Goal: Transaction & Acquisition: Obtain resource

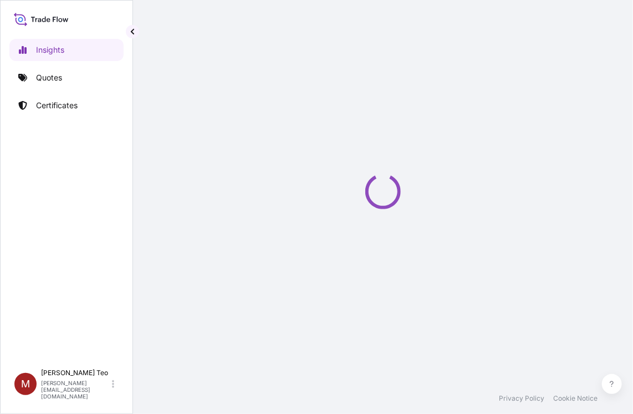
select select "2025"
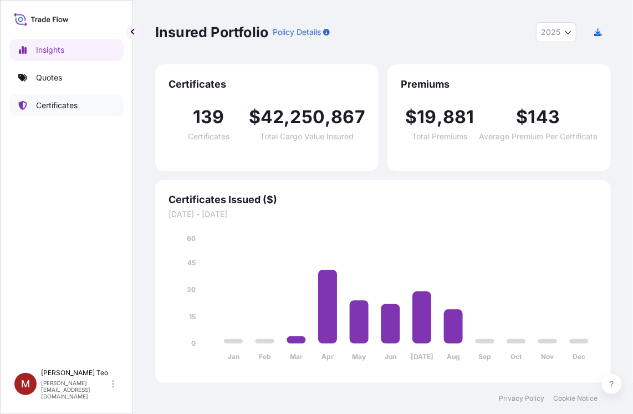
click at [60, 106] on p "Certificates" at bounding box center [57, 105] width 42 height 11
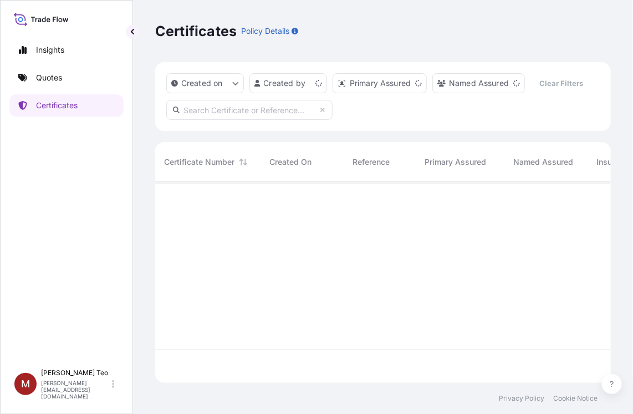
scroll to position [199, 448]
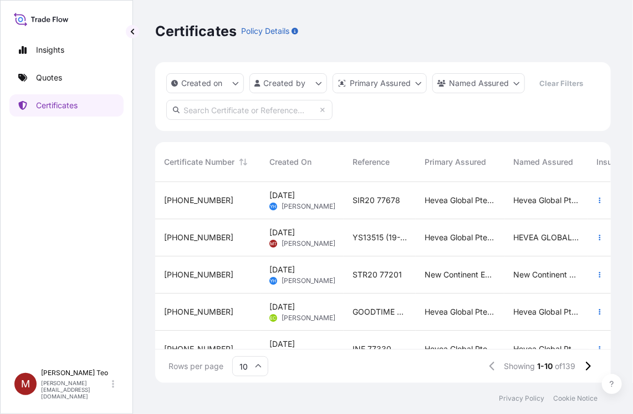
click at [255, 365] on icon at bounding box center [258, 366] width 7 height 7
click at [253, 311] on div "25" at bounding box center [250, 312] width 27 height 21
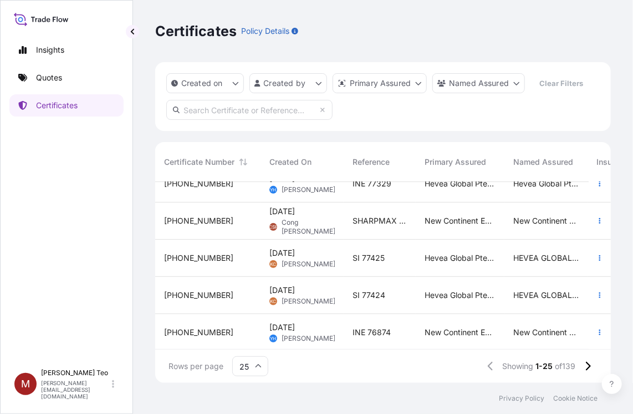
scroll to position [222, 0]
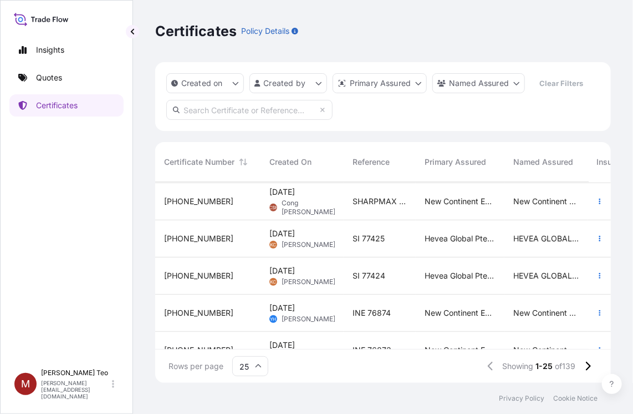
click at [190, 237] on span "[PHONE_NUMBER]" at bounding box center [198, 238] width 69 height 11
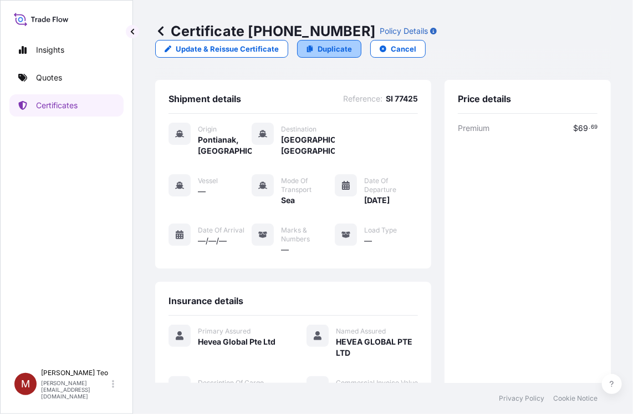
click at [331, 48] on p "Duplicate" at bounding box center [335, 48] width 34 height 11
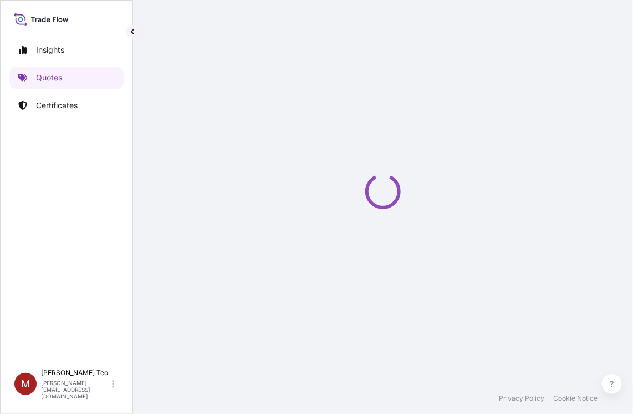
select select "Sea"
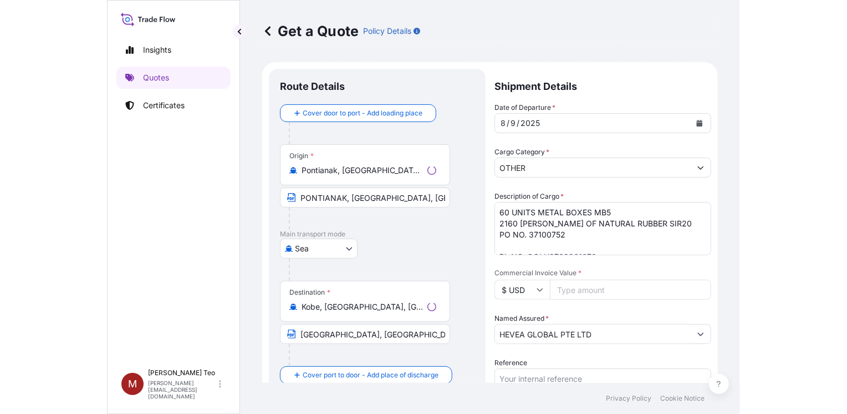
scroll to position [18, 0]
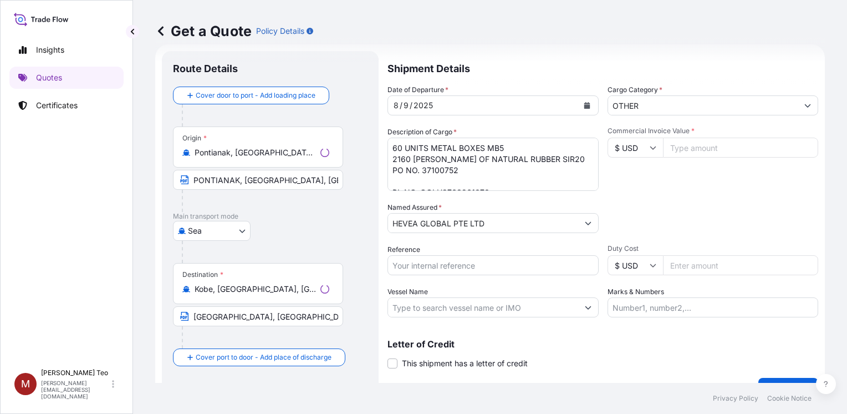
select select "31690"
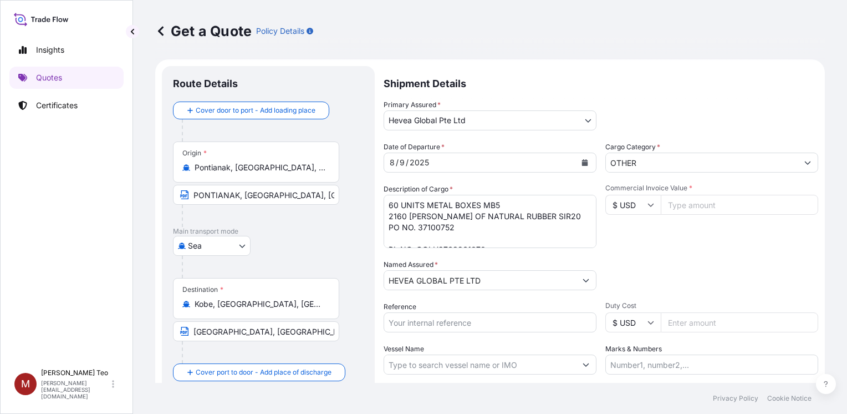
scroll to position [0, 0]
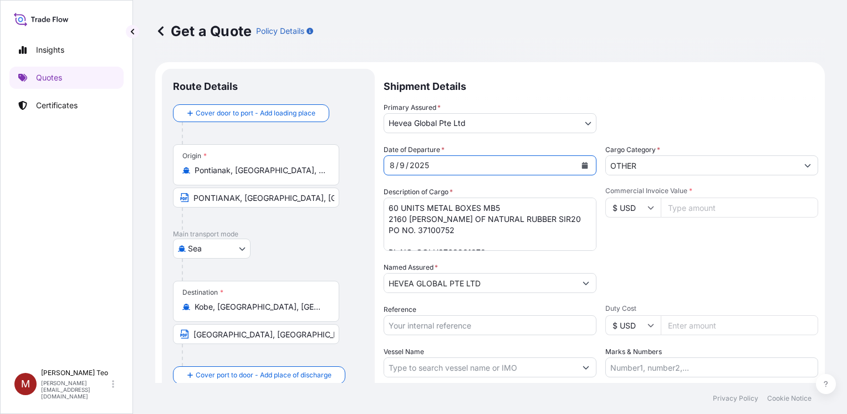
click at [394, 165] on div "8" at bounding box center [392, 165] width 7 height 13
click at [582, 164] on icon "Calendar" at bounding box center [585, 165] width 6 height 7
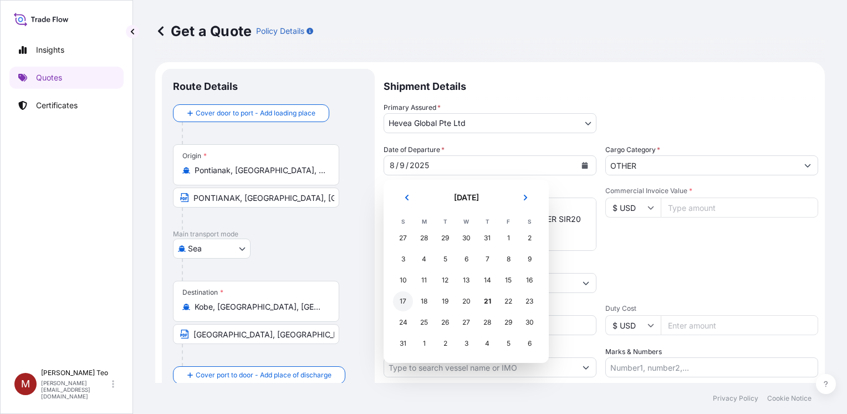
click at [402, 298] on div "17" at bounding box center [403, 301] width 20 height 20
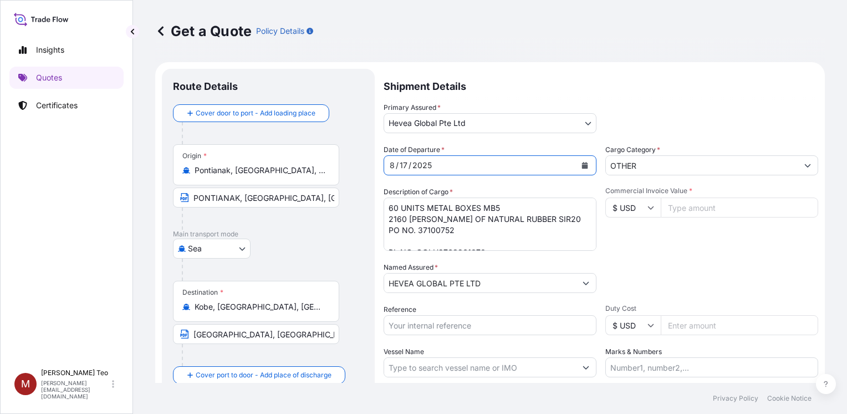
click at [393, 206] on textarea "60 UNITS METAL BOXES MB5 2160 BALES OF NATURAL RUBBER SIR20 PO NO. 37100752 BL …" at bounding box center [490, 223] width 213 height 53
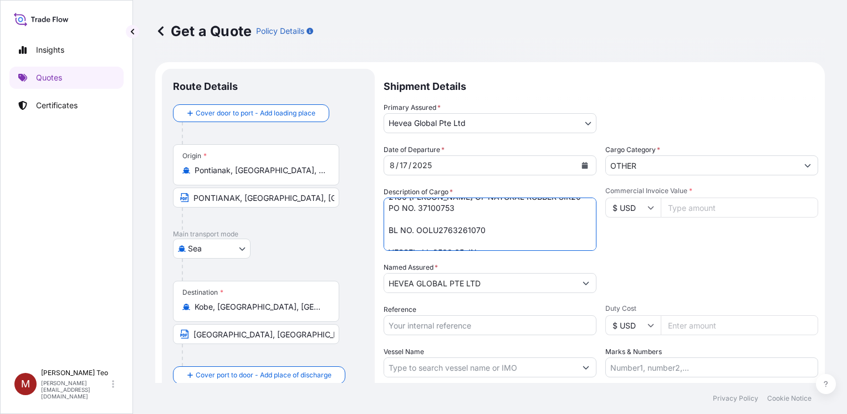
scroll to position [34, 0]
click at [485, 217] on textarea "60 UNITS METAL BOXES MB5 2160 BALES OF NATURAL RUBBER SIR20 PO NO. 37100752 BL …" at bounding box center [490, 223] width 213 height 53
click at [476, 236] on textarea "60 UNITS METAL BOXES MB5 2160 BALES OF NATURAL RUBBER SIR20 PO NO. 37100752 BL …" at bounding box center [490, 223] width 213 height 53
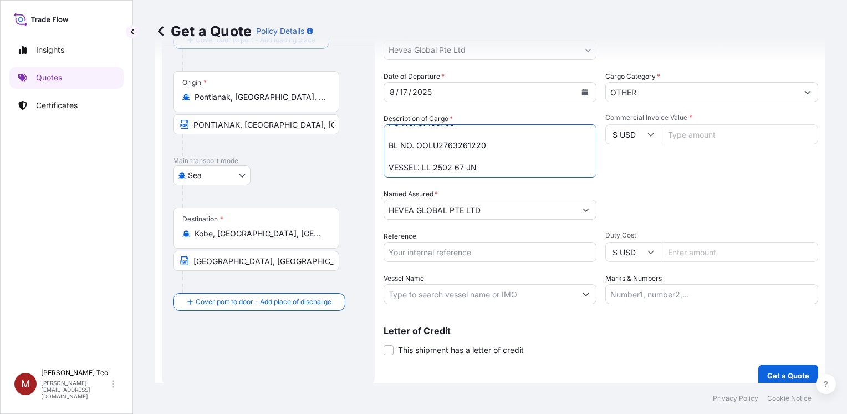
scroll to position [83, 0]
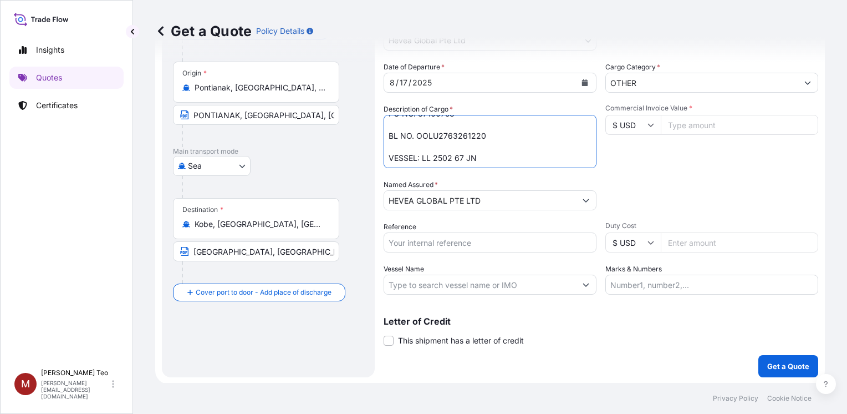
type textarea "60 UNITS METAL BOXES MB5 2160 BALES OF NATURAL RUBBER SIR20 PO NO. 37100753 BL …"
click at [411, 238] on input "Reference" at bounding box center [490, 242] width 213 height 20
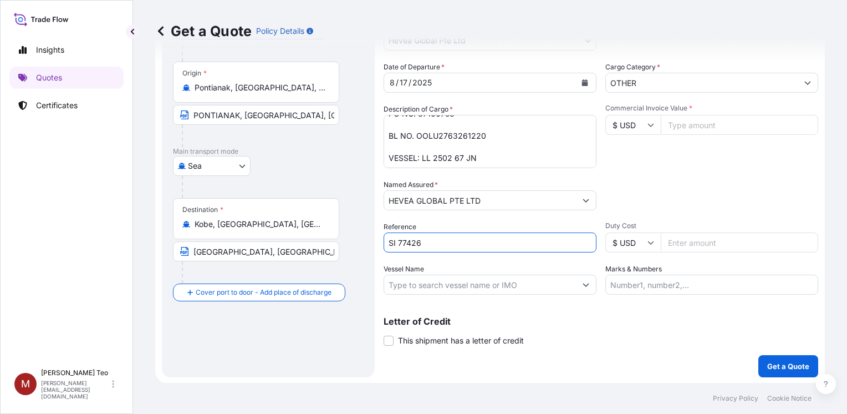
type input "SI 77426"
click at [633, 126] on input "Commercial Invoice Value *" at bounding box center [739, 125] width 157 height 20
type input "134583.12"
click at [633, 355] on button "Get a Quote" at bounding box center [789, 366] width 60 height 22
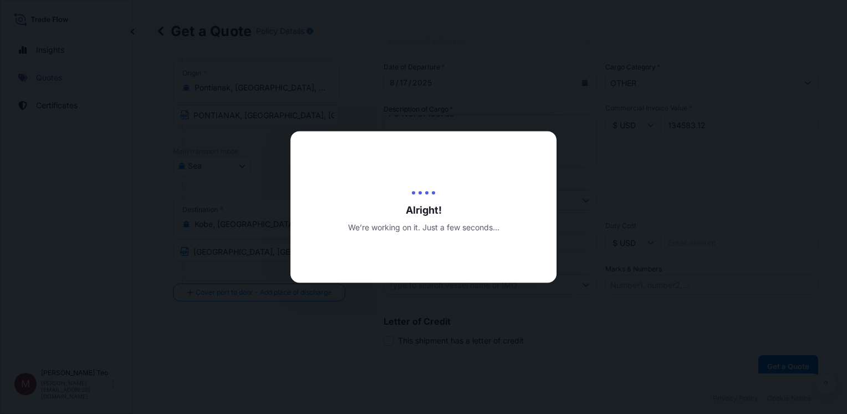
type input "08/21/2025"
select select "Sea"
select select "31690"
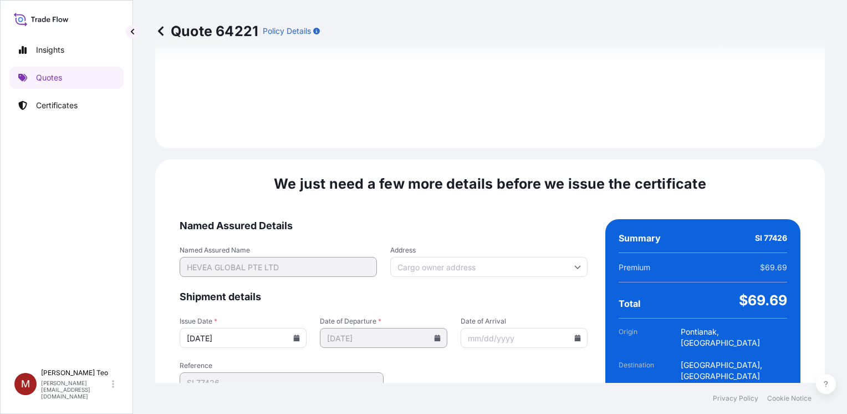
scroll to position [1338, 0]
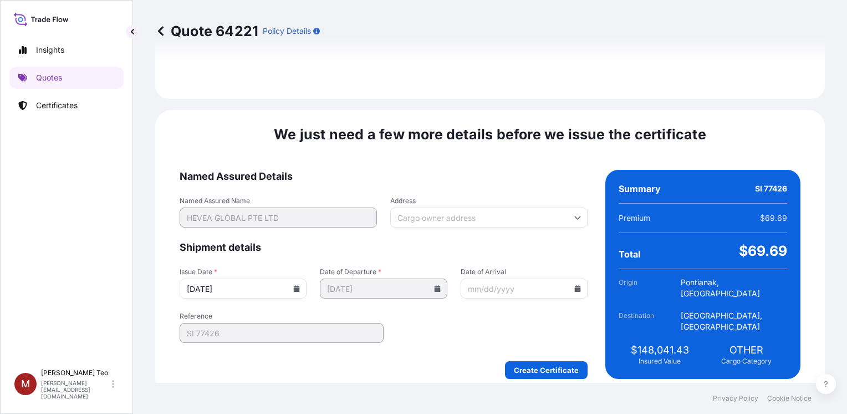
click at [294, 285] on icon at bounding box center [297, 288] width 6 height 7
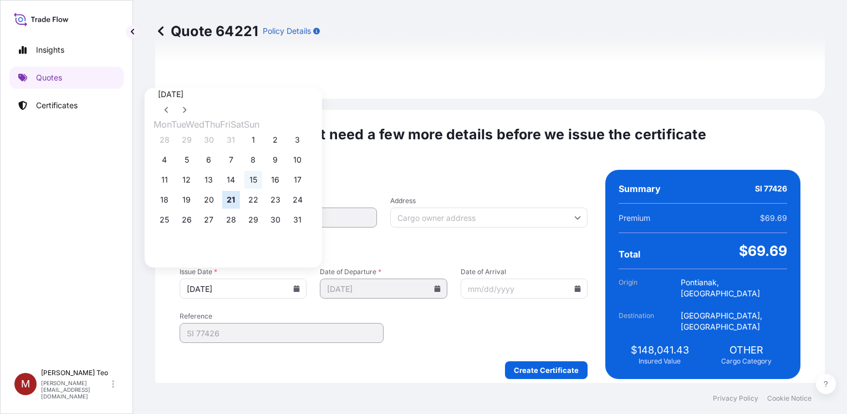
click at [262, 184] on button "15" at bounding box center [254, 180] width 18 height 18
type input "08/15/2025"
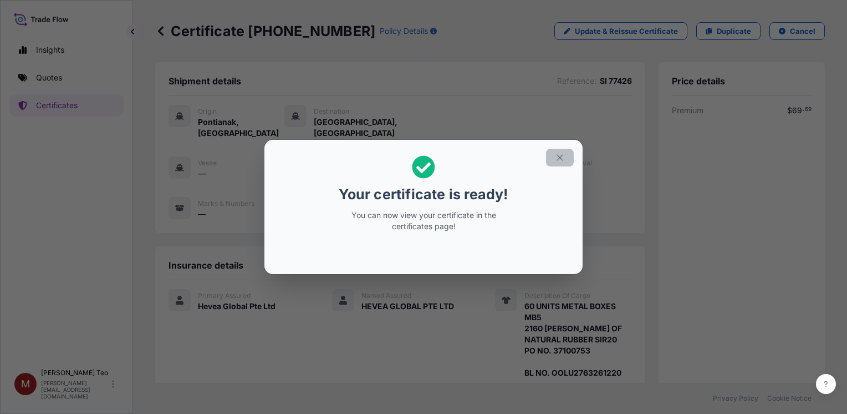
click at [558, 159] on icon "button" at bounding box center [560, 157] width 6 height 6
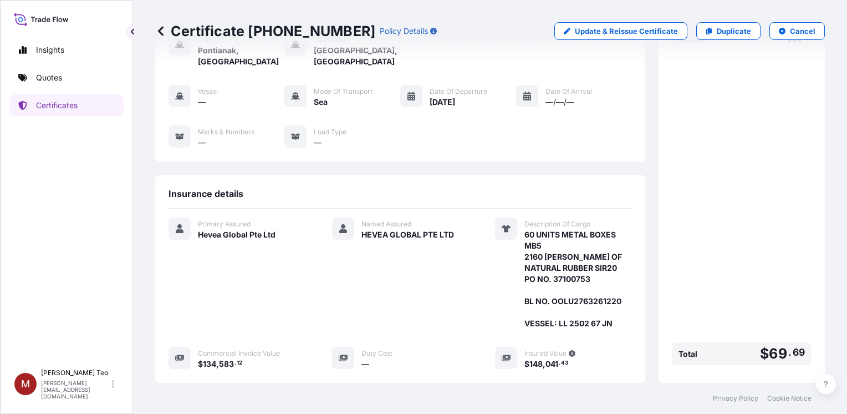
scroll to position [174, 0]
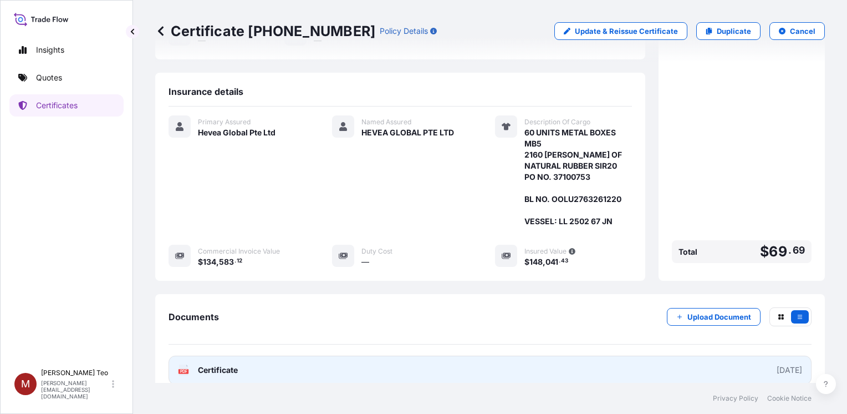
click at [189, 364] on div "PDF Certificate" at bounding box center [208, 369] width 60 height 11
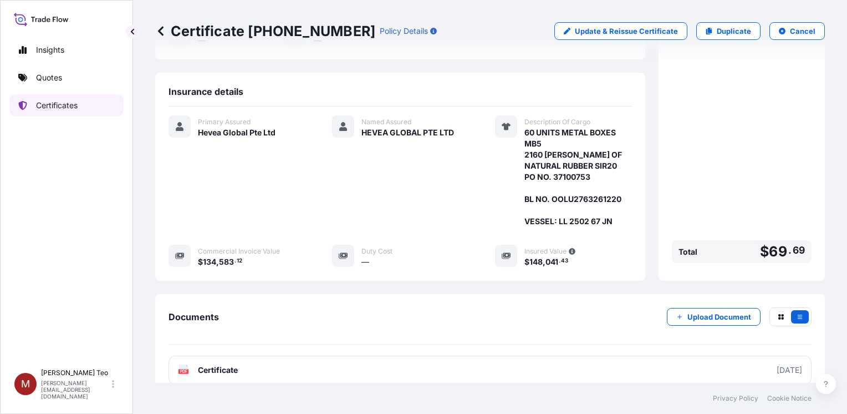
click at [64, 107] on p "Certificates" at bounding box center [57, 105] width 42 height 11
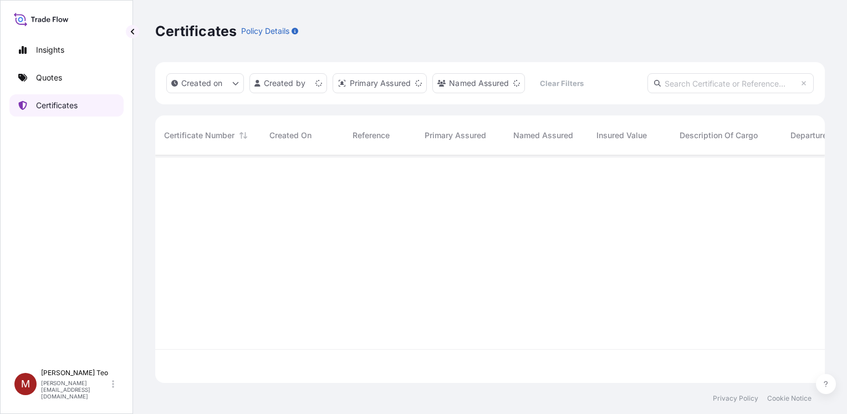
scroll to position [225, 661]
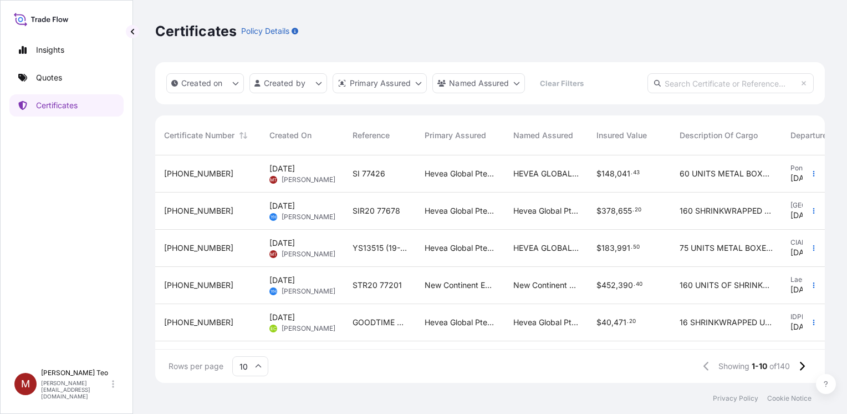
click at [190, 172] on span "31690-76-1" at bounding box center [198, 173] width 69 height 11
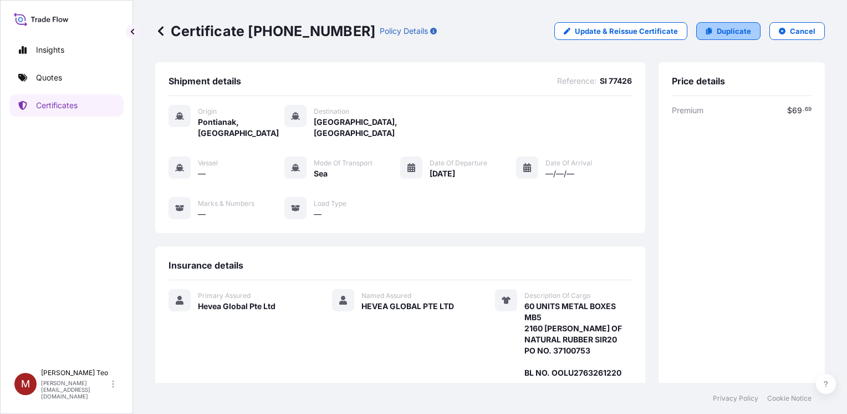
click at [633, 31] on p "Duplicate" at bounding box center [734, 31] width 34 height 11
select select "Sea"
select select "31690"
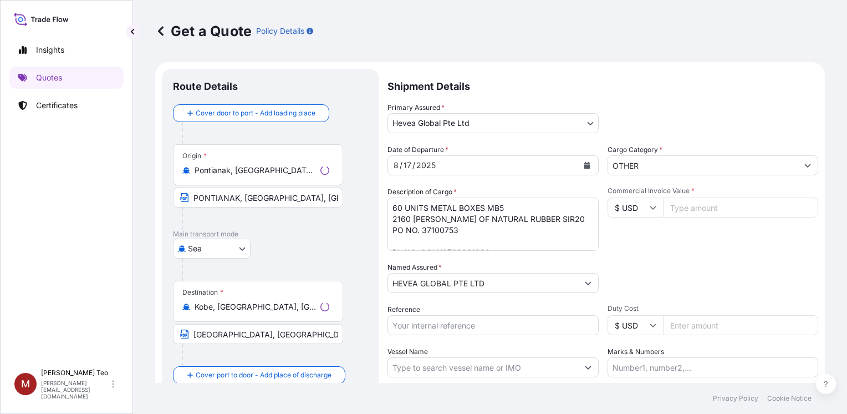
scroll to position [18, 0]
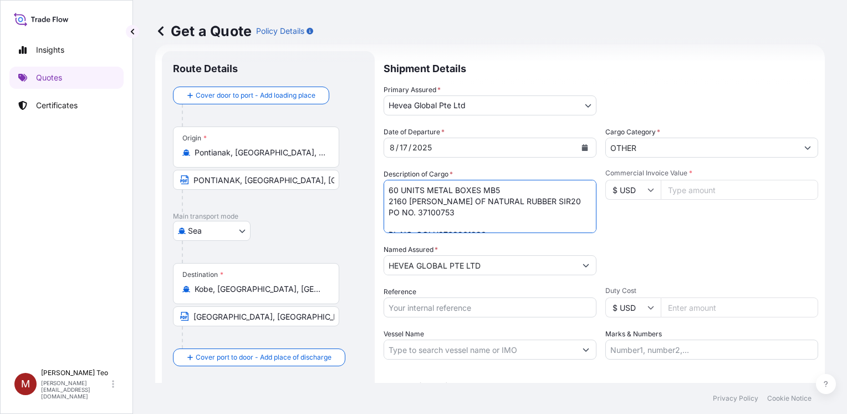
click at [457, 214] on textarea "60 UNITS METAL BOXES MB5 2160 BALES OF NATURAL RUBBER SIR20 PO NO. 37100753 BL …" at bounding box center [490, 206] width 213 height 53
click at [482, 200] on textarea "60 UNITS METAL BOXES MB5 2160 BALES OF NATURAL RUBBER SIR20 PO NO. 37100753 BL …" at bounding box center [490, 206] width 213 height 53
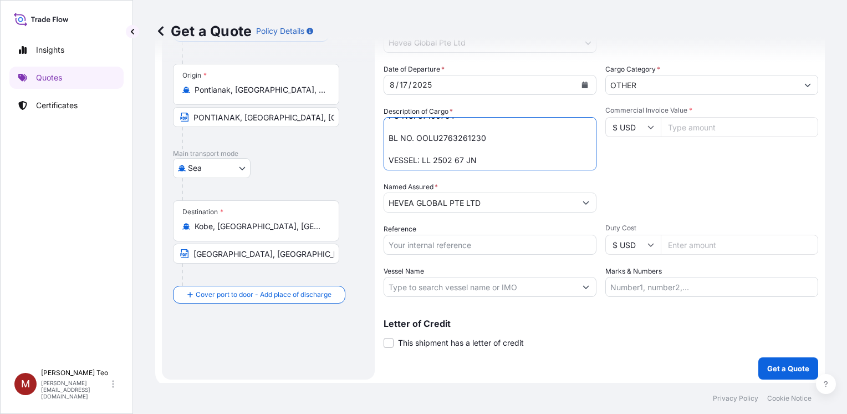
scroll to position [83, 0]
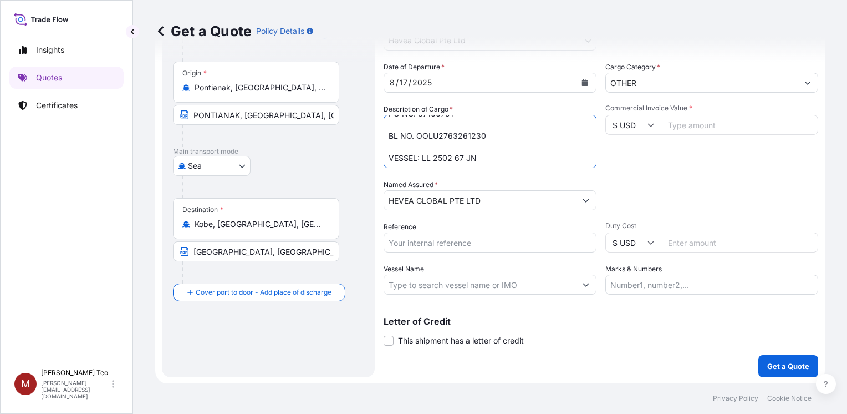
type textarea "60 UNITS METAL BOXES MB5 2160 BALES OF NATURAL RUBBER SIR20 PO NO. 37100754 BL …"
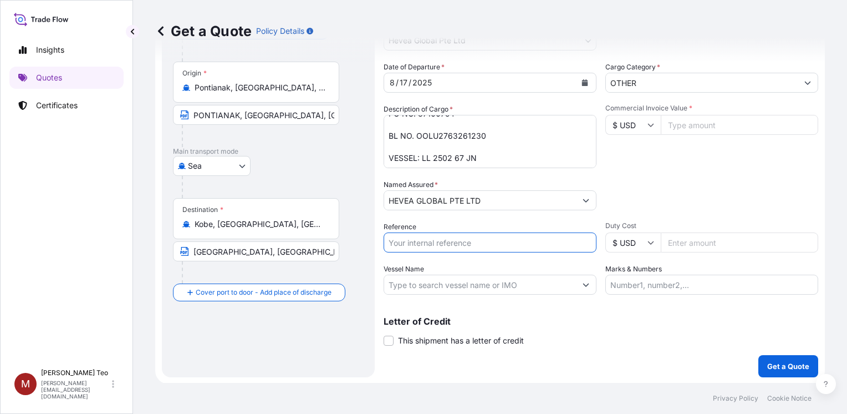
click at [407, 234] on input "Reference" at bounding box center [490, 242] width 213 height 20
type input "SI 77427"
click at [633, 123] on input "Commercial Invoice Value *" at bounding box center [739, 125] width 157 height 20
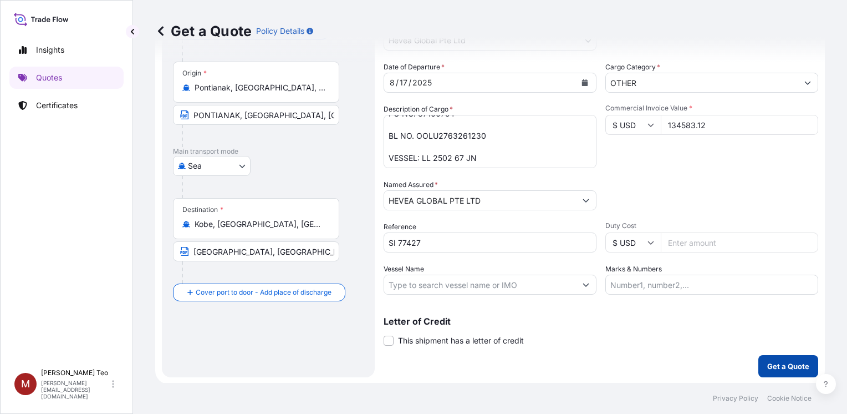
type input "134583.12"
click at [633, 363] on button "Get a Quote" at bounding box center [789, 366] width 60 height 22
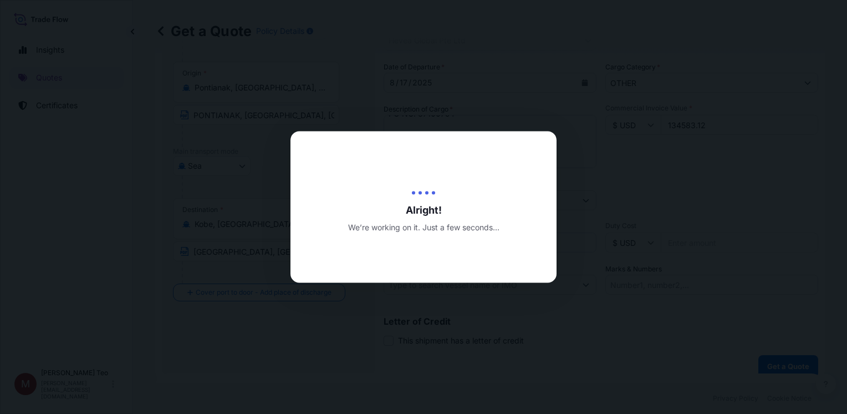
type input "08/21/2025"
select select "Sea"
select select "31690"
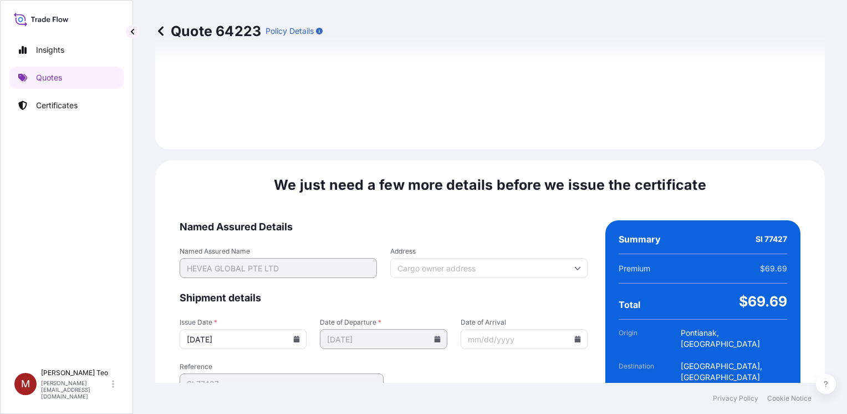
scroll to position [1338, 0]
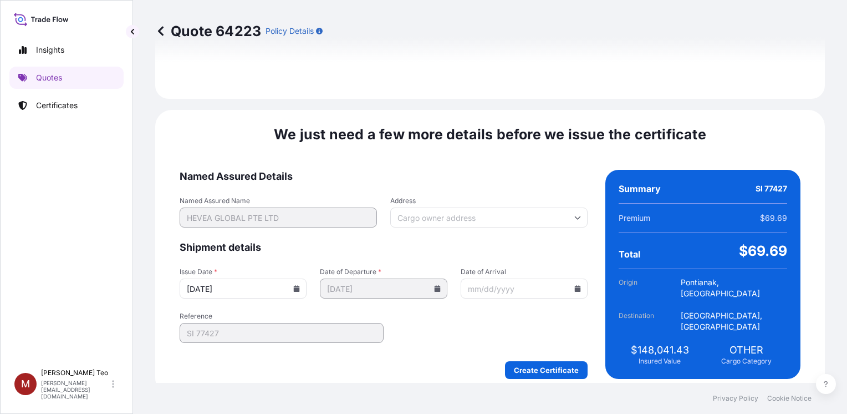
click at [296, 285] on icon at bounding box center [297, 288] width 6 height 7
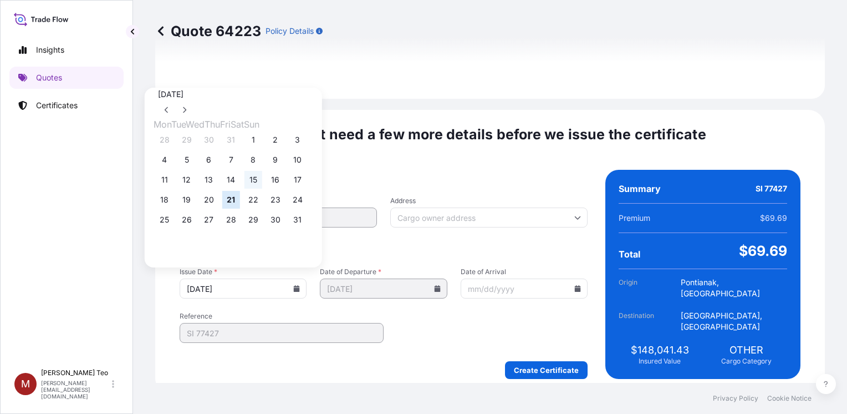
click at [262, 182] on button "15" at bounding box center [254, 180] width 18 height 18
type input "08/15/2025"
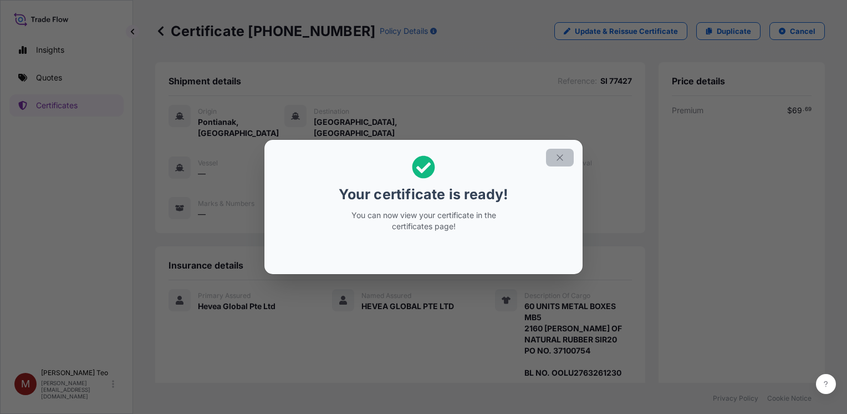
click at [563, 156] on icon "button" at bounding box center [560, 158] width 10 height 10
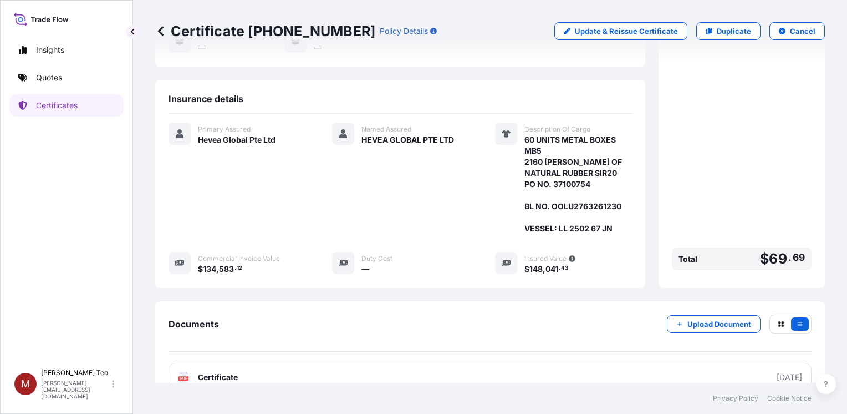
scroll to position [174, 0]
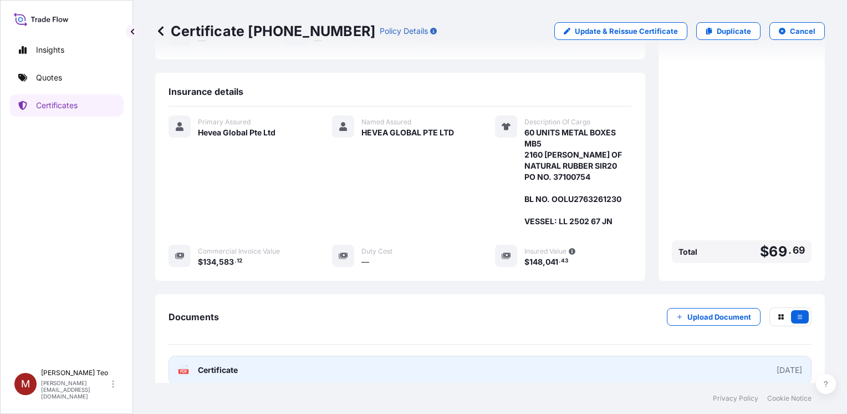
click at [201, 364] on span "Certificate" at bounding box center [218, 369] width 40 height 11
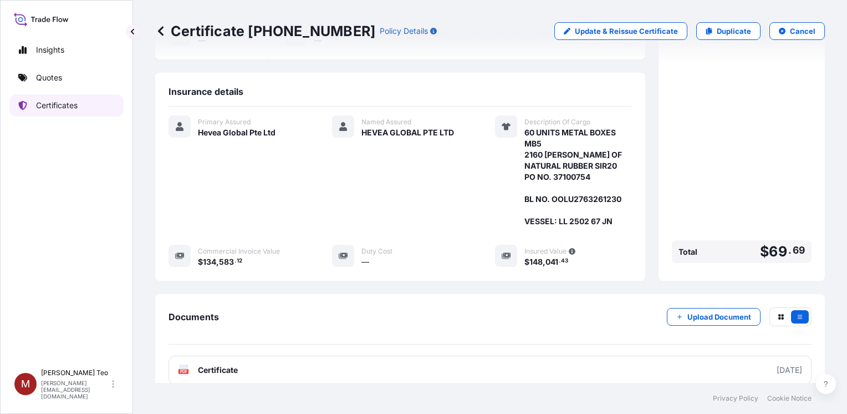
click at [50, 100] on p "Certificates" at bounding box center [57, 105] width 42 height 11
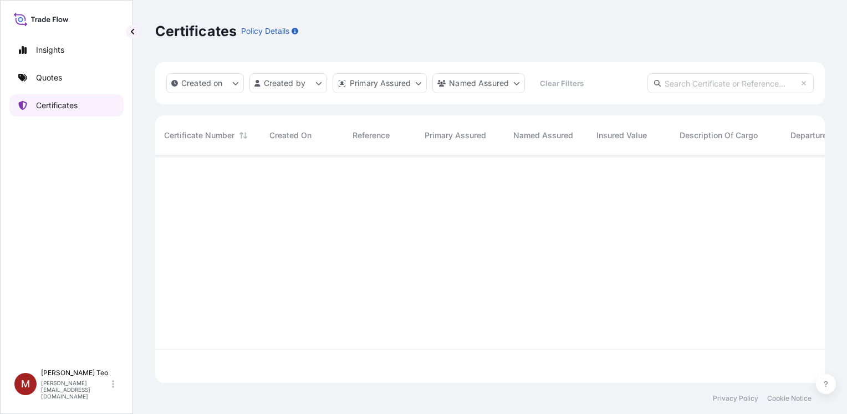
scroll to position [225, 661]
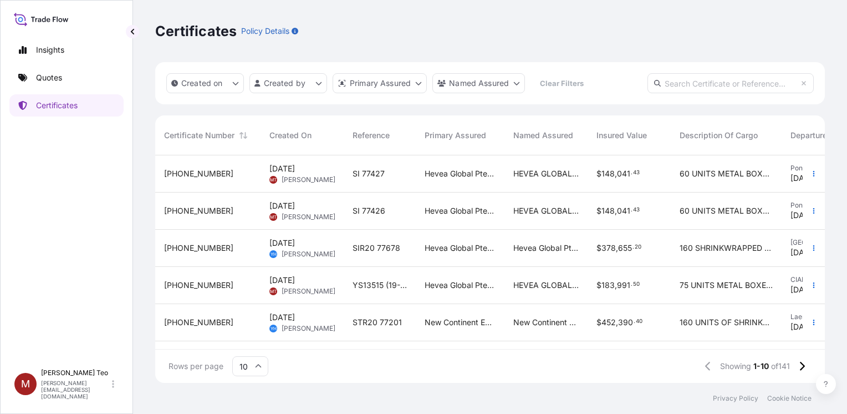
click at [289, 170] on span "Aug 21, 2025" at bounding box center [283, 168] width 26 height 11
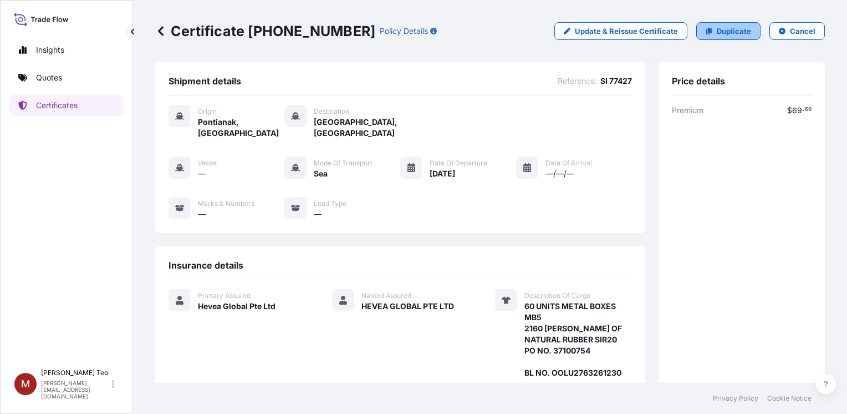
click at [633, 28] on icon at bounding box center [710, 31] width 6 height 7
select select "Sea"
select select "31690"
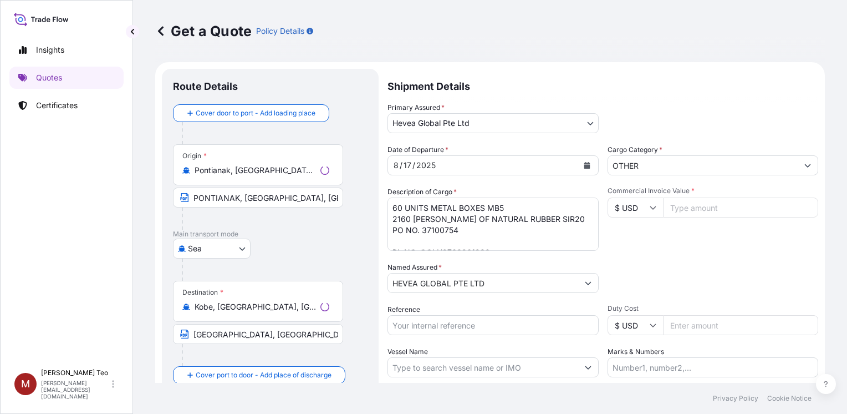
scroll to position [18, 0]
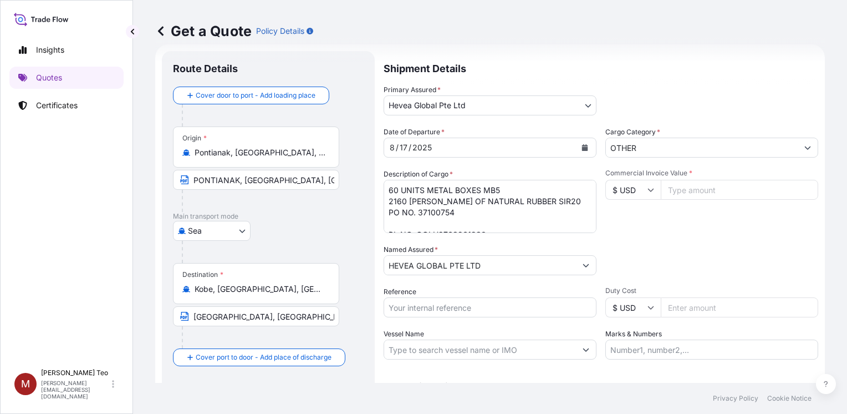
click at [455, 212] on textarea "60 UNITS METAL BOXES MB5 2160 BALES OF NATURAL RUBBER SIR20 PO NO. 37100754 BL …" at bounding box center [490, 206] width 213 height 53
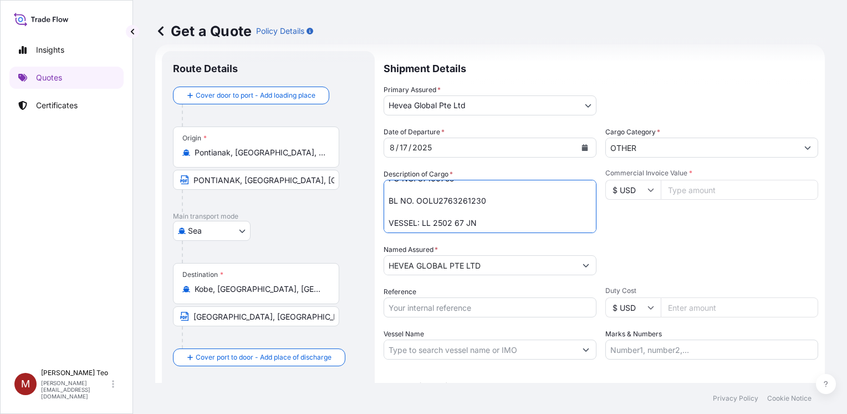
click at [487, 202] on textarea "60 UNITS METAL BOXES MB5 2160 BALES OF NATURAL RUBBER SIR20 PO NO. 37100754 BL …" at bounding box center [490, 206] width 213 height 53
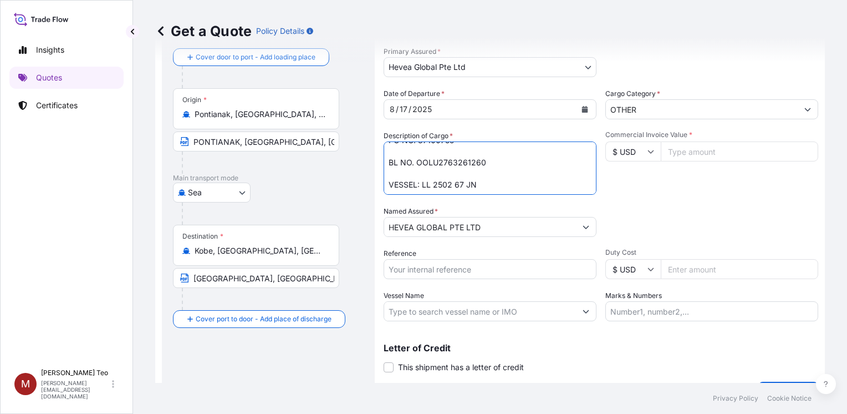
scroll to position [83, 0]
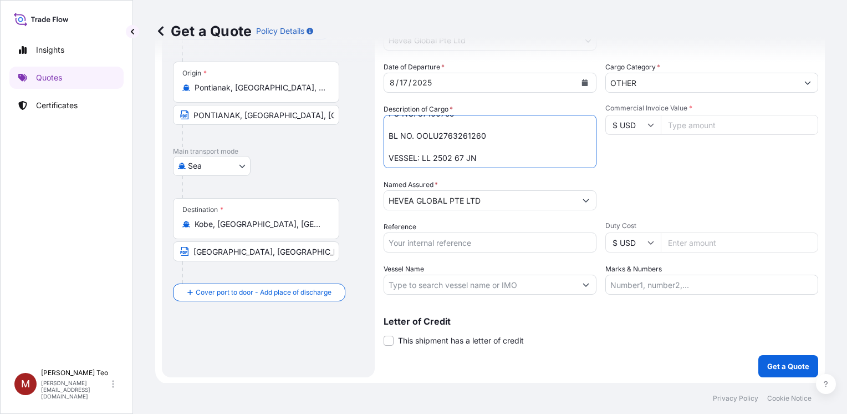
type textarea "60 UNITS METAL BOXES MB5 2160 BALES OF NATURAL RUBBER SIR20 PO NO. 37100755 BL …"
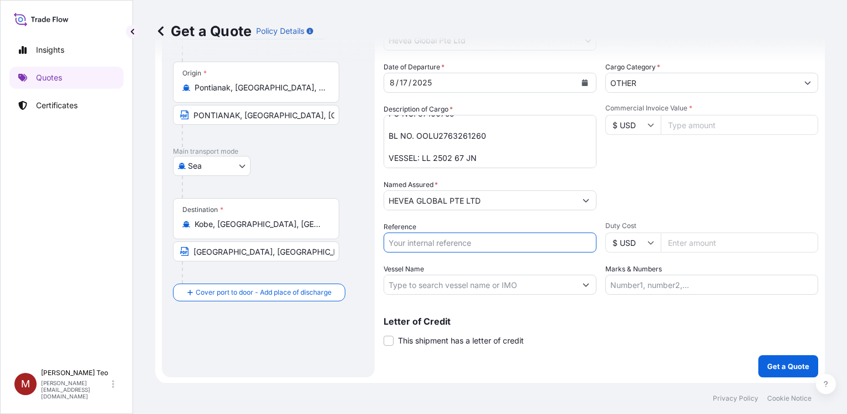
click at [401, 243] on input "Reference" at bounding box center [490, 242] width 213 height 20
type input "SI 77429"
click at [633, 124] on input "Commercial Invoice Value *" at bounding box center [739, 125] width 157 height 20
type input "134583.12"
click at [633, 355] on button "Get a Quote" at bounding box center [789, 366] width 60 height 22
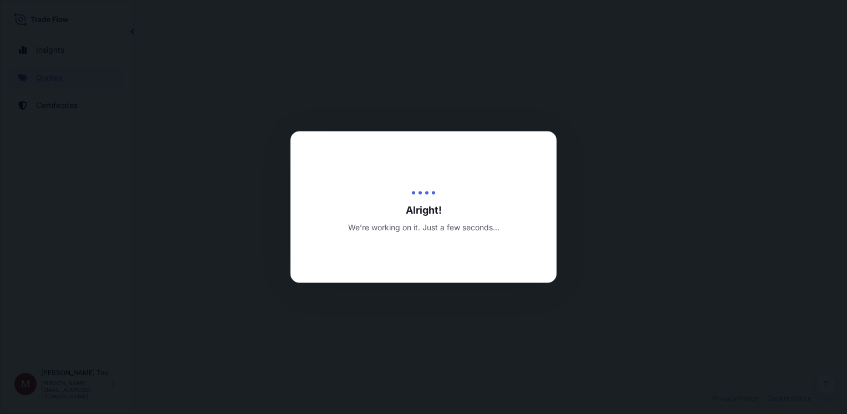
select select "Sea"
select select "31690"
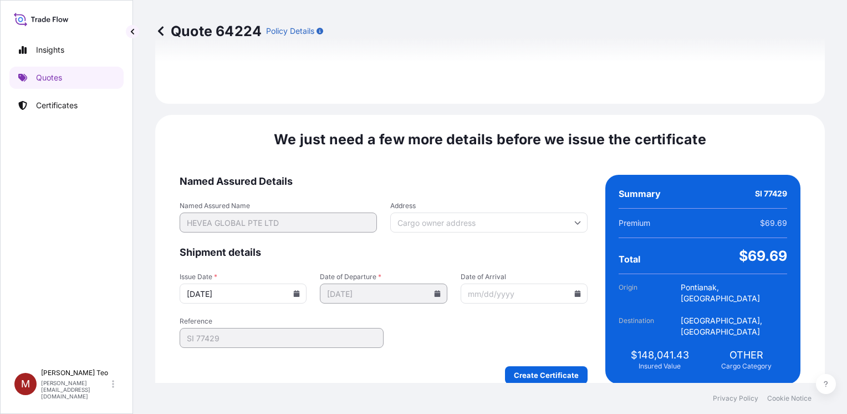
scroll to position [1338, 0]
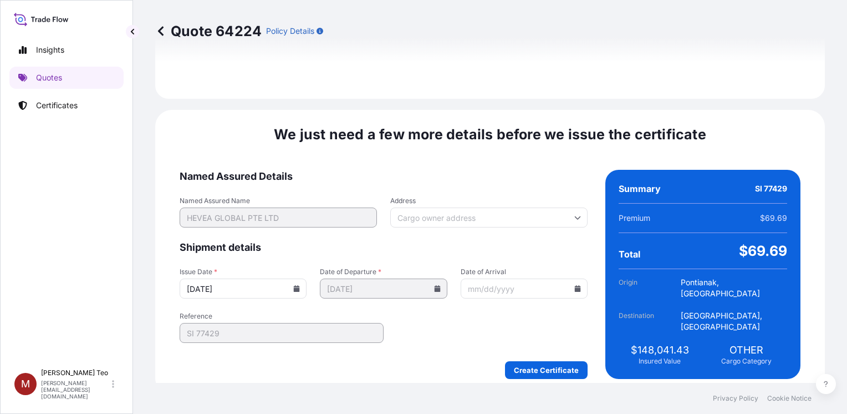
click at [294, 285] on icon at bounding box center [297, 288] width 6 height 7
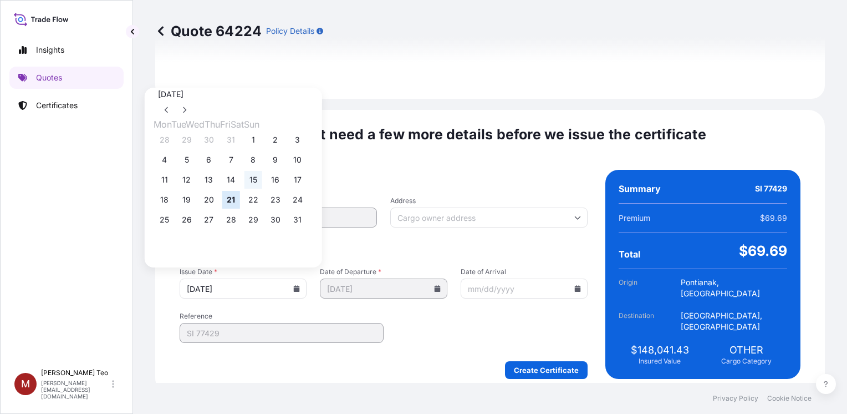
click at [262, 183] on button "15" at bounding box center [254, 180] width 18 height 18
type input "08/15/2025"
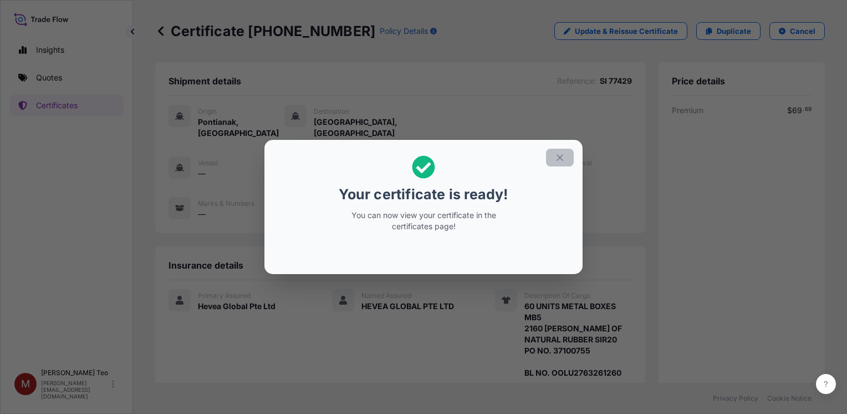
click at [559, 153] on icon "button" at bounding box center [560, 158] width 10 height 10
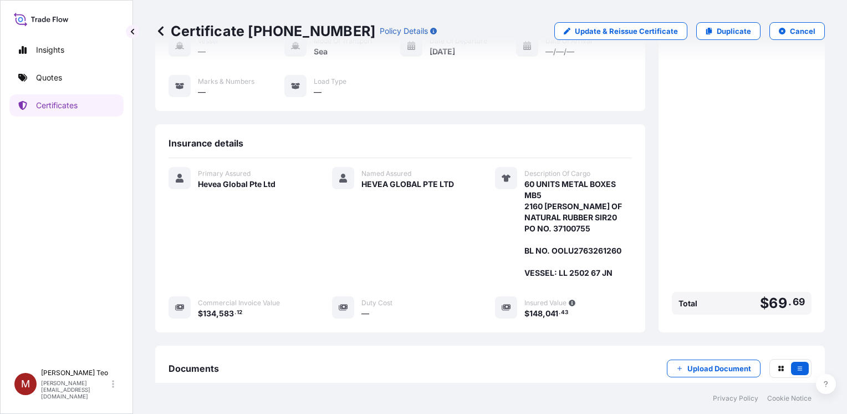
scroll to position [174, 0]
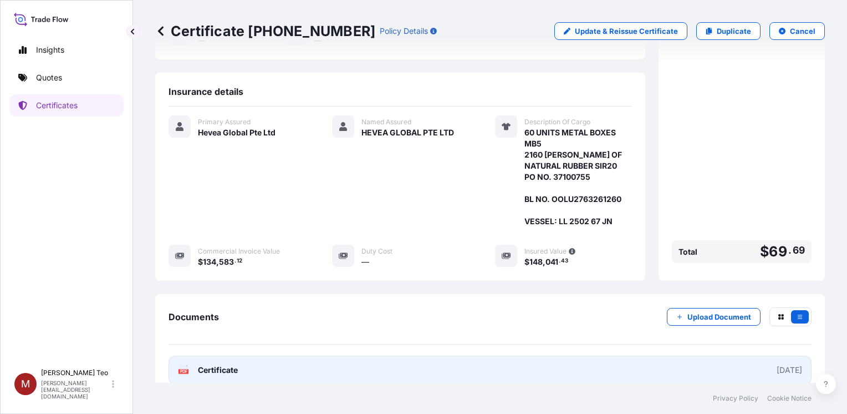
click at [212, 364] on span "Certificate" at bounding box center [218, 369] width 40 height 11
